Goal: Transaction & Acquisition: Register for event/course

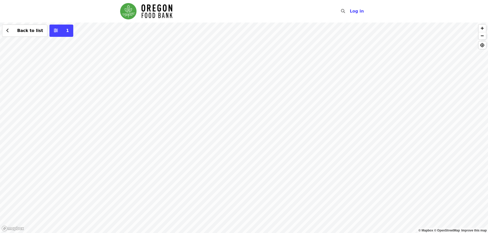
click at [340, 66] on div "Back to list 1" at bounding box center [244, 128] width 488 height 211
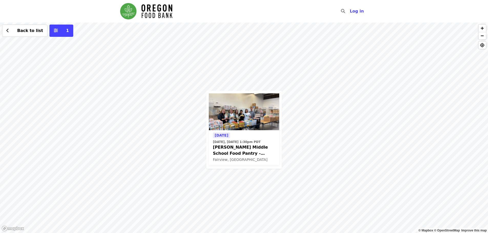
click at [231, 125] on img at bounding box center [244, 111] width 70 height 37
click at [66, 30] on span "1" at bounding box center [67, 30] width 3 height 5
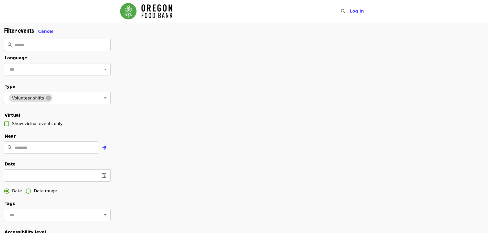
scroll to position [102, 0]
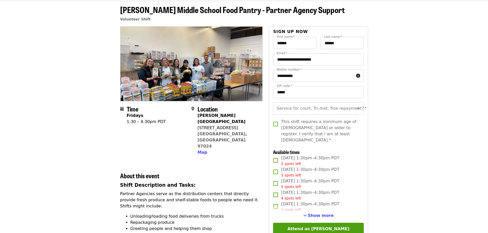
scroll to position [51, 0]
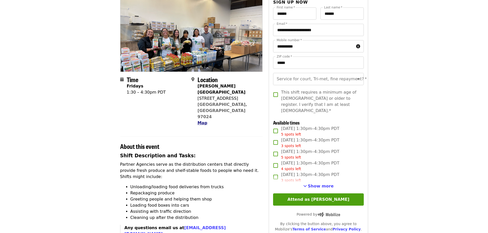
click at [204, 121] on span "Map" at bounding box center [202, 123] width 10 height 5
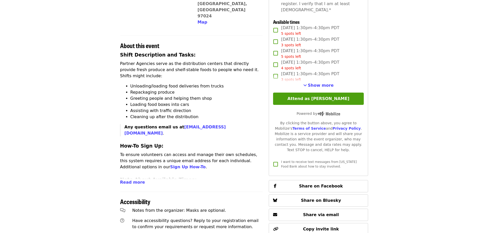
scroll to position [102, 0]
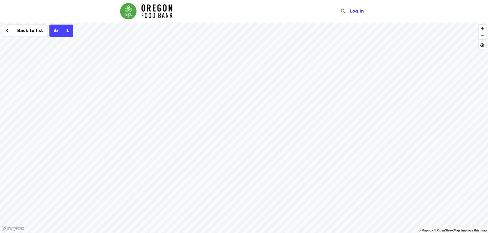
drag, startPoint x: 339, startPoint y: 92, endPoint x: 341, endPoint y: 163, distance: 71.0
click at [341, 163] on div "Back to list 1" at bounding box center [244, 128] width 488 height 211
drag, startPoint x: 245, startPoint y: 81, endPoint x: 250, endPoint y: 126, distance: 45.4
click at [250, 126] on div "Back to list 1" at bounding box center [244, 128] width 488 height 211
click at [333, 147] on div "Back to list 1" at bounding box center [244, 128] width 488 height 211
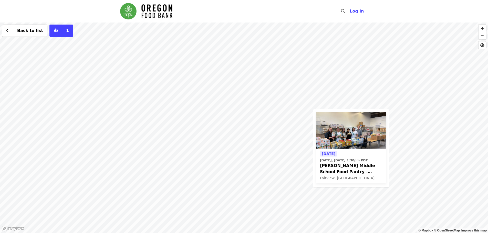
click at [450, 154] on div "Today Today, Sep 12 @ 1:30pm PDT Reynolds Middle School Food Pantry - Partner A…" at bounding box center [244, 128] width 488 height 211
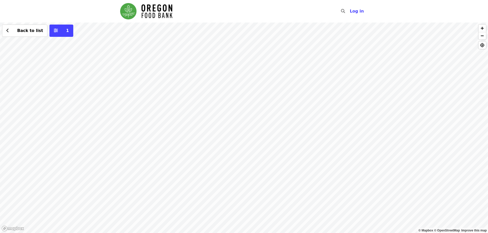
click at [265, 117] on div "Back to list 1" at bounding box center [244, 128] width 488 height 211
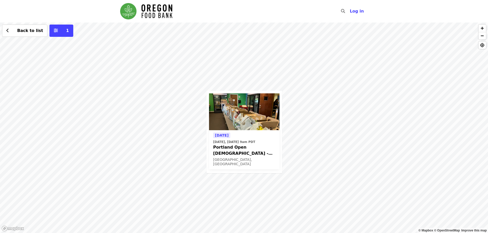
click at [329, 102] on div "Today Today, Sep 12 @ 9am PDT Portland Open Bible - Partner Agency Support (16+…" at bounding box center [244, 128] width 488 height 211
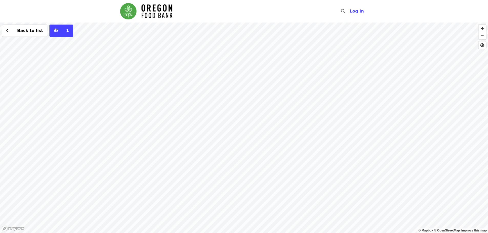
click at [243, 112] on div "Back to list 1" at bounding box center [244, 128] width 488 height 211
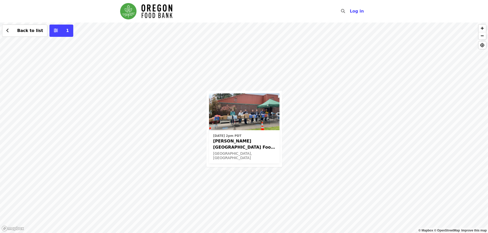
click at [323, 97] on div "Wed, Sep 17 @ 2pm PDT Kelly Elementary School Food Pantry - Partner Agency Supp…" at bounding box center [244, 128] width 488 height 211
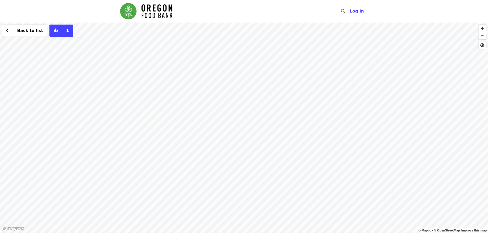
drag, startPoint x: 321, startPoint y: 90, endPoint x: 322, endPoint y: 144, distance: 54.0
click at [322, 144] on div "Back to list 1" at bounding box center [244, 128] width 488 height 211
drag, startPoint x: 274, startPoint y: 116, endPoint x: 276, endPoint y: 153, distance: 37.2
click at [276, 153] on div "Back to list 1" at bounding box center [244, 128] width 488 height 211
click at [157, 41] on div "Back to list 1" at bounding box center [244, 128] width 488 height 211
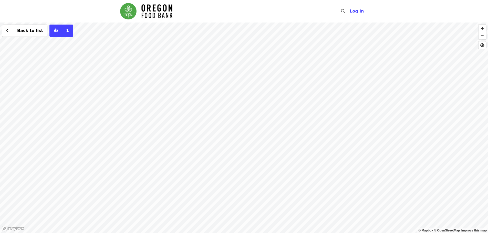
click at [181, 51] on div "Back to list 1" at bounding box center [244, 128] width 488 height 211
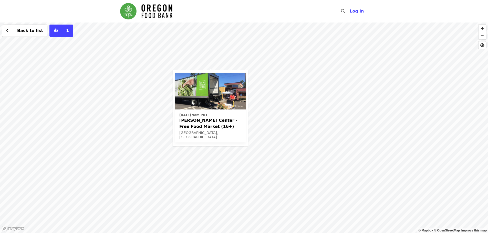
click at [268, 142] on div "Wed, Oct 1 @ 9am PDT Ortiz Center - Free Food Market (16+) Portland, OR Back to…" at bounding box center [244, 128] width 488 height 211
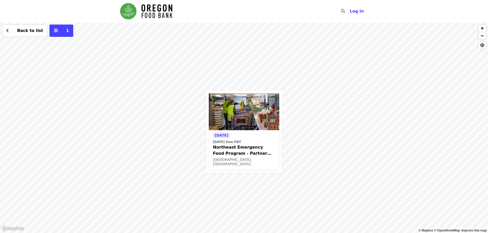
click at [317, 150] on div "Tomorrow Sat, Sep 13 @ 9am PDT Northeast Emergency Food Program - Partner Agenc…" at bounding box center [244, 128] width 488 height 211
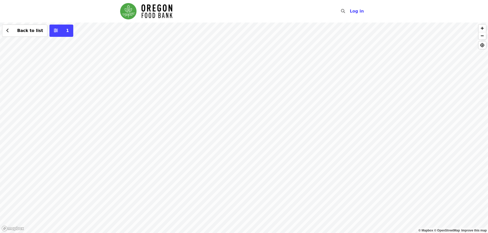
drag, startPoint x: 400, startPoint y: 191, endPoint x: 261, endPoint y: 128, distance: 152.4
click at [261, 128] on div "Back to list 1" at bounding box center [244, 128] width 488 height 211
click at [440, 100] on div "Back to list 1" at bounding box center [244, 128] width 488 height 211
drag, startPoint x: 444, startPoint y: 101, endPoint x: 350, endPoint y: 103, distance: 94.8
click at [350, 103] on div "Back to list 1" at bounding box center [244, 128] width 488 height 211
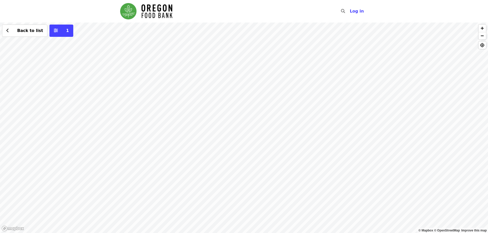
drag, startPoint x: 391, startPoint y: 159, endPoint x: 267, endPoint y: 91, distance: 140.5
click at [267, 91] on div "Back to list 1" at bounding box center [244, 128] width 488 height 211
drag, startPoint x: 349, startPoint y: 78, endPoint x: 344, endPoint y: 141, distance: 63.4
click at [344, 141] on div "Back to list 1" at bounding box center [244, 128] width 488 height 211
